Goal: Task Accomplishment & Management: Manage account settings

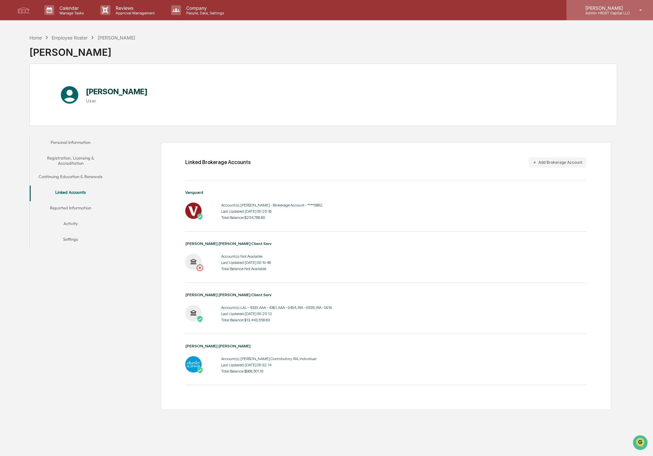
click at [597, 10] on p "[PERSON_NAME]" at bounding box center [605, 8] width 50 height 6
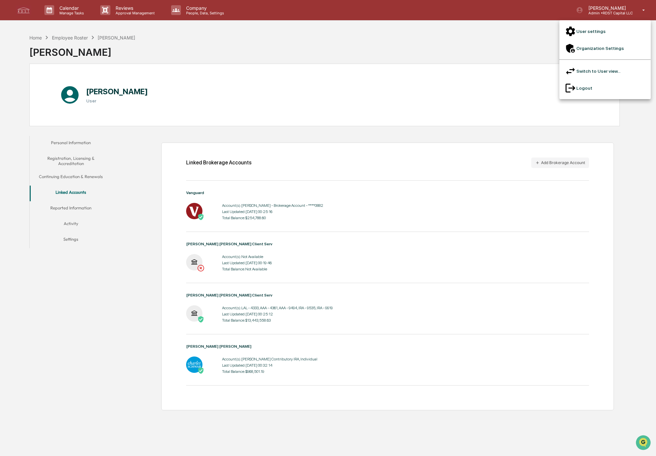
click at [584, 30] on li "User settings" at bounding box center [604, 31] width 91 height 17
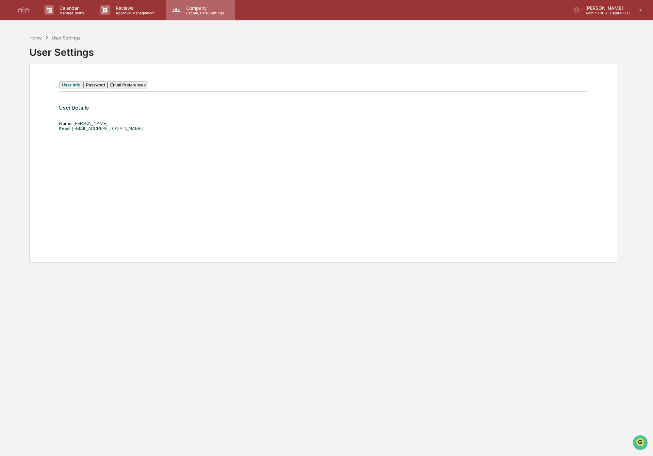
click at [206, 13] on p "People, Data, Settings" at bounding box center [204, 13] width 46 height 5
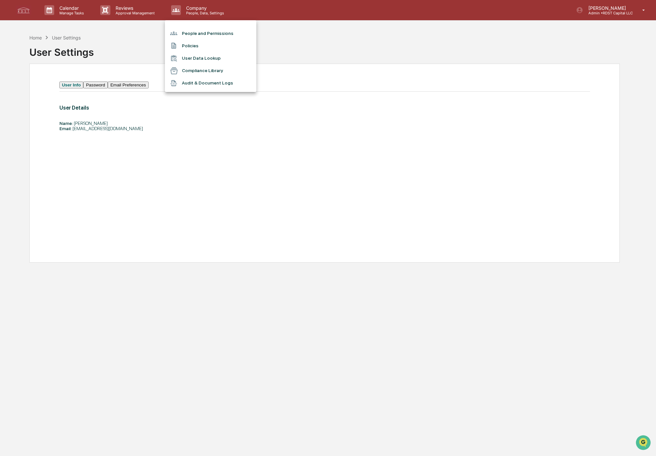
click at [34, 38] on div at bounding box center [328, 228] width 656 height 456
click at [34, 38] on div "People and Permissions Policies User Data Lookup Compliance Library Audit & Doc…" at bounding box center [326, 228] width 653 height 456
click at [36, 38] on div "Home" at bounding box center [35, 38] width 12 height 6
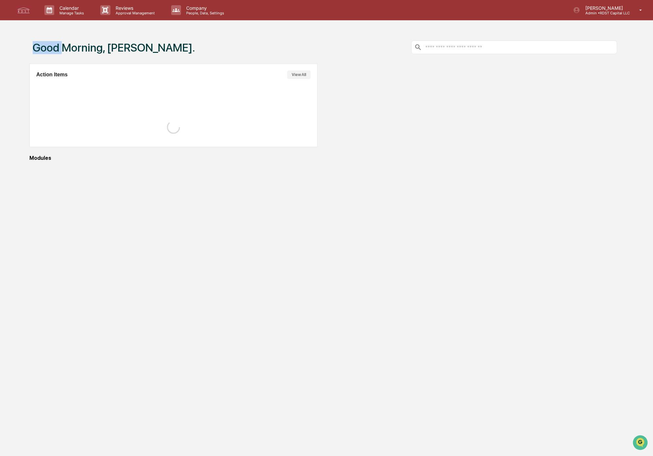
click at [36, 38] on div "Good Morning, [PERSON_NAME]." at bounding box center [112, 47] width 166 height 33
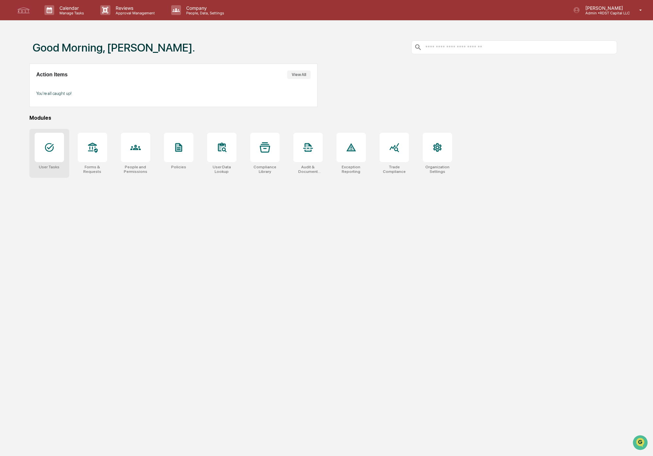
click at [58, 155] on div at bounding box center [49, 147] width 29 height 29
